Goal: Task Accomplishment & Management: Complete application form

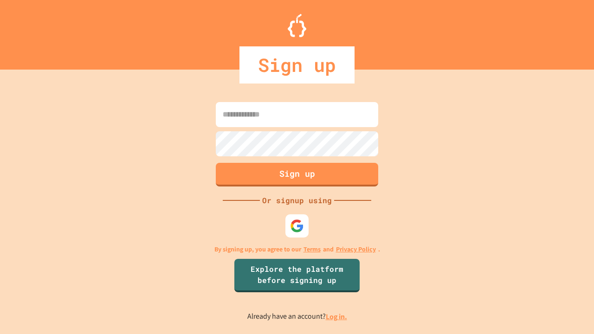
click at [337, 317] on link "Log in." at bounding box center [336, 317] width 21 height 10
